Goal: Navigation & Orientation: Find specific page/section

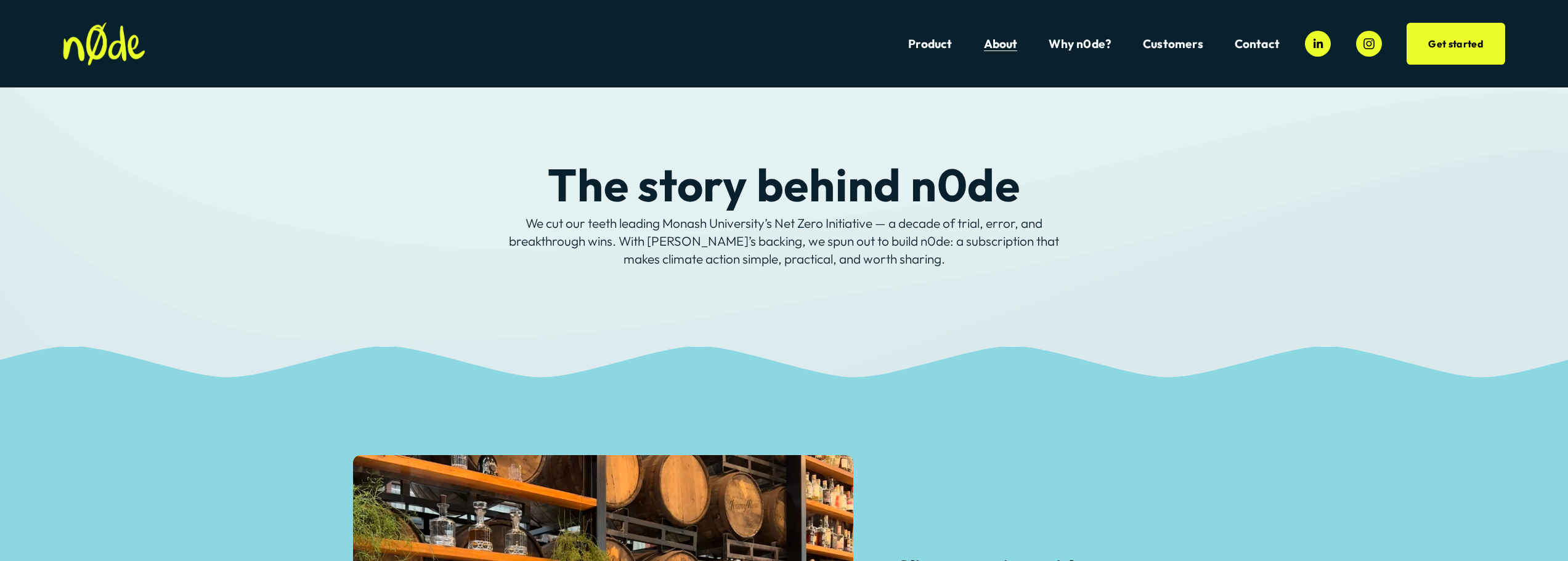
click at [936, 40] on link "Product" at bounding box center [930, 44] width 44 height 17
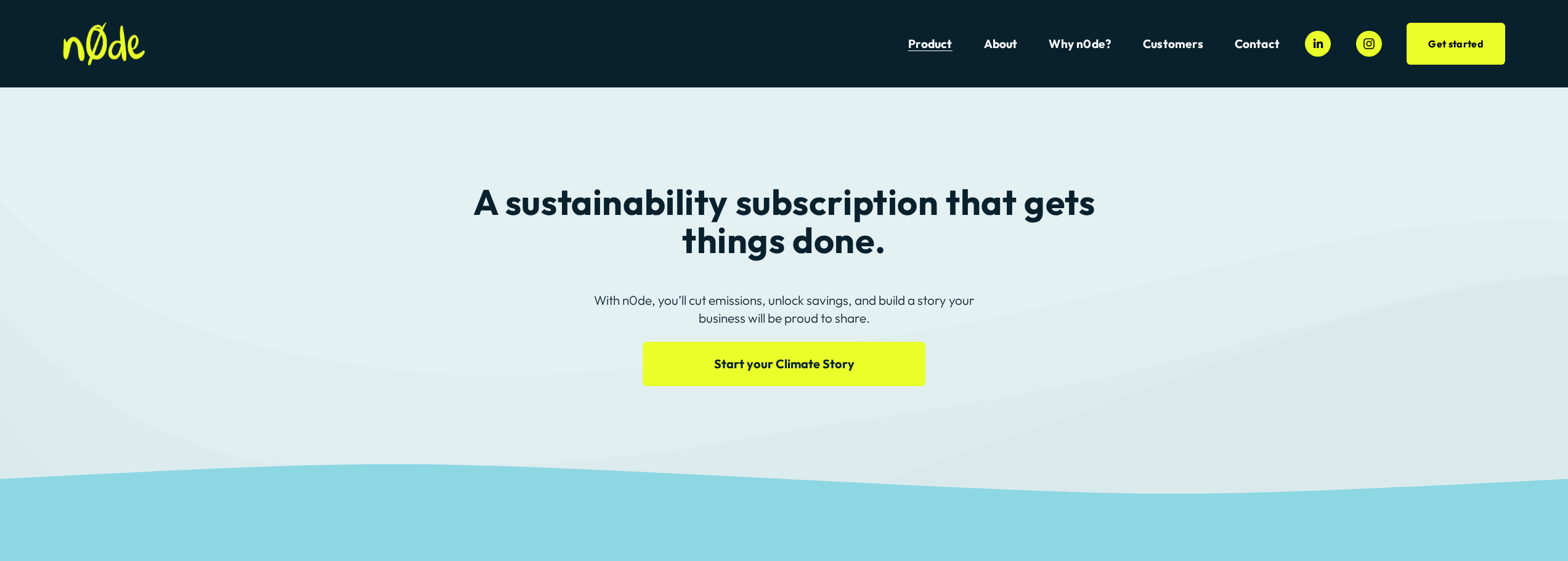
click at [135, 48] on img at bounding box center [104, 44] width 83 height 44
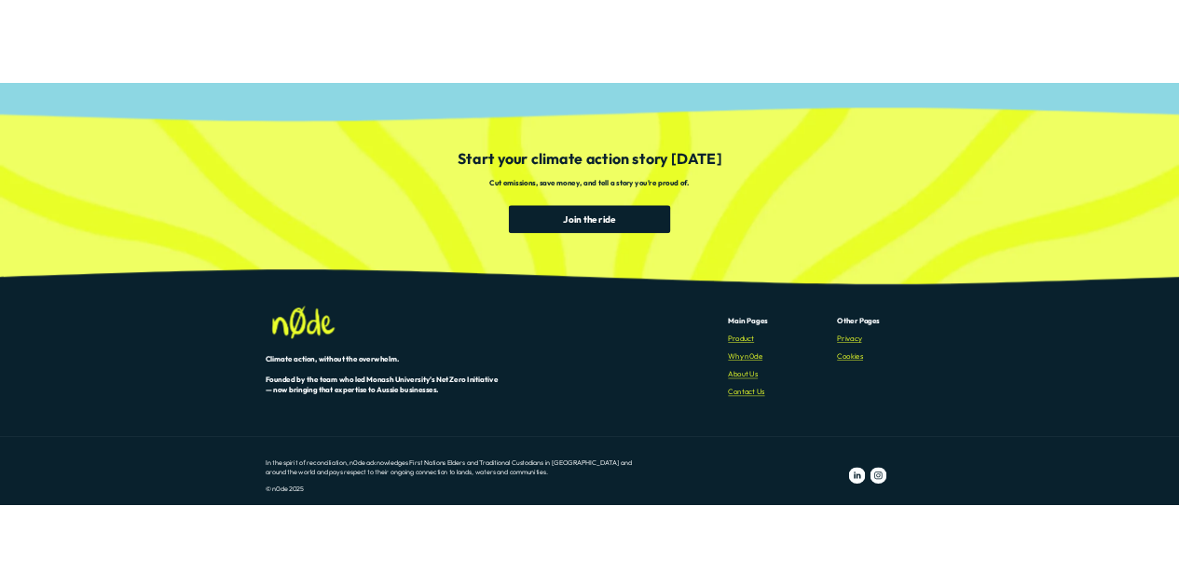
scroll to position [4949, 0]
